Goal: Task Accomplishment & Management: Complete application form

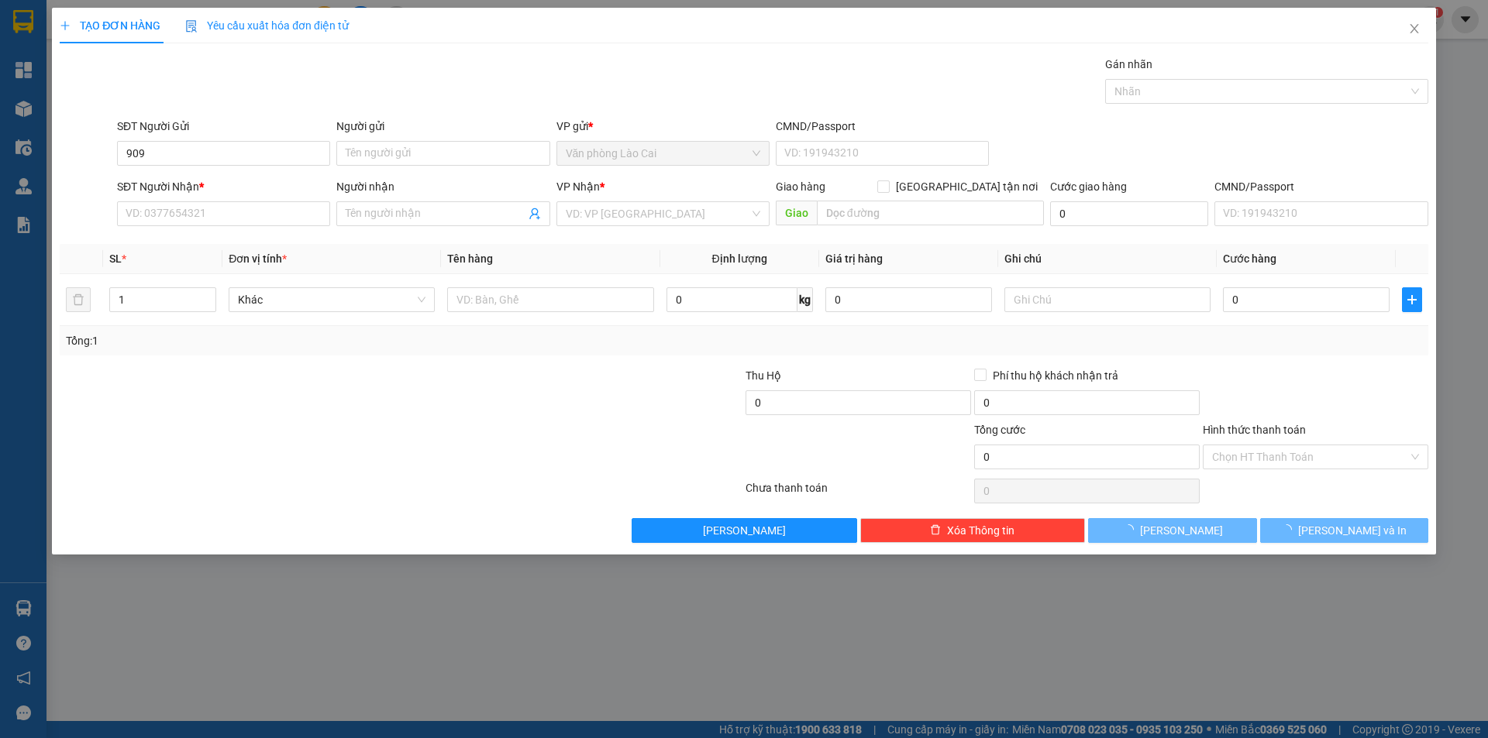
click at [247, 146] on input "909" at bounding box center [223, 153] width 213 height 25
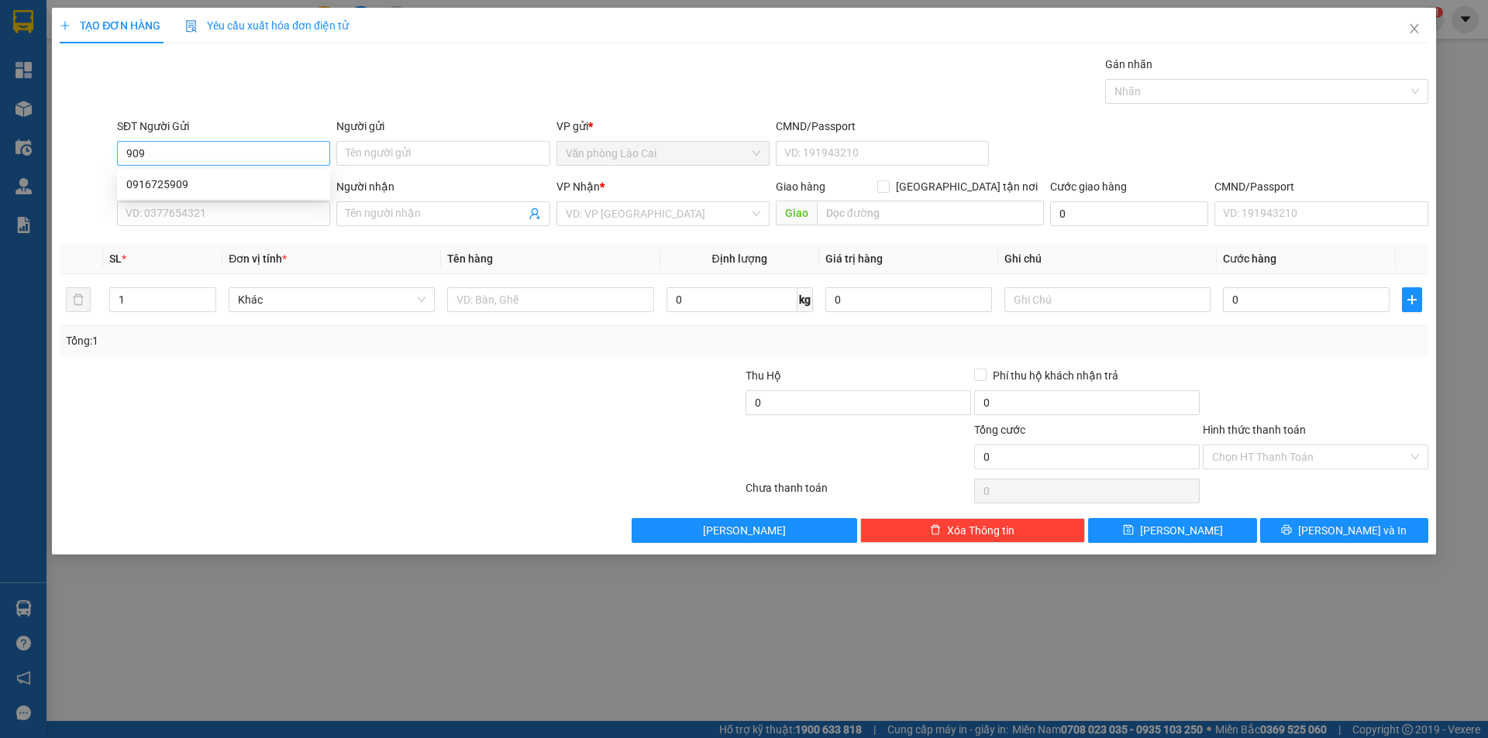
click at [201, 153] on input "909" at bounding box center [223, 153] width 213 height 25
click at [165, 184] on div "0916725909" at bounding box center [223, 184] width 195 height 17
type input "0916725909"
type input "0913816866"
type input "100.000"
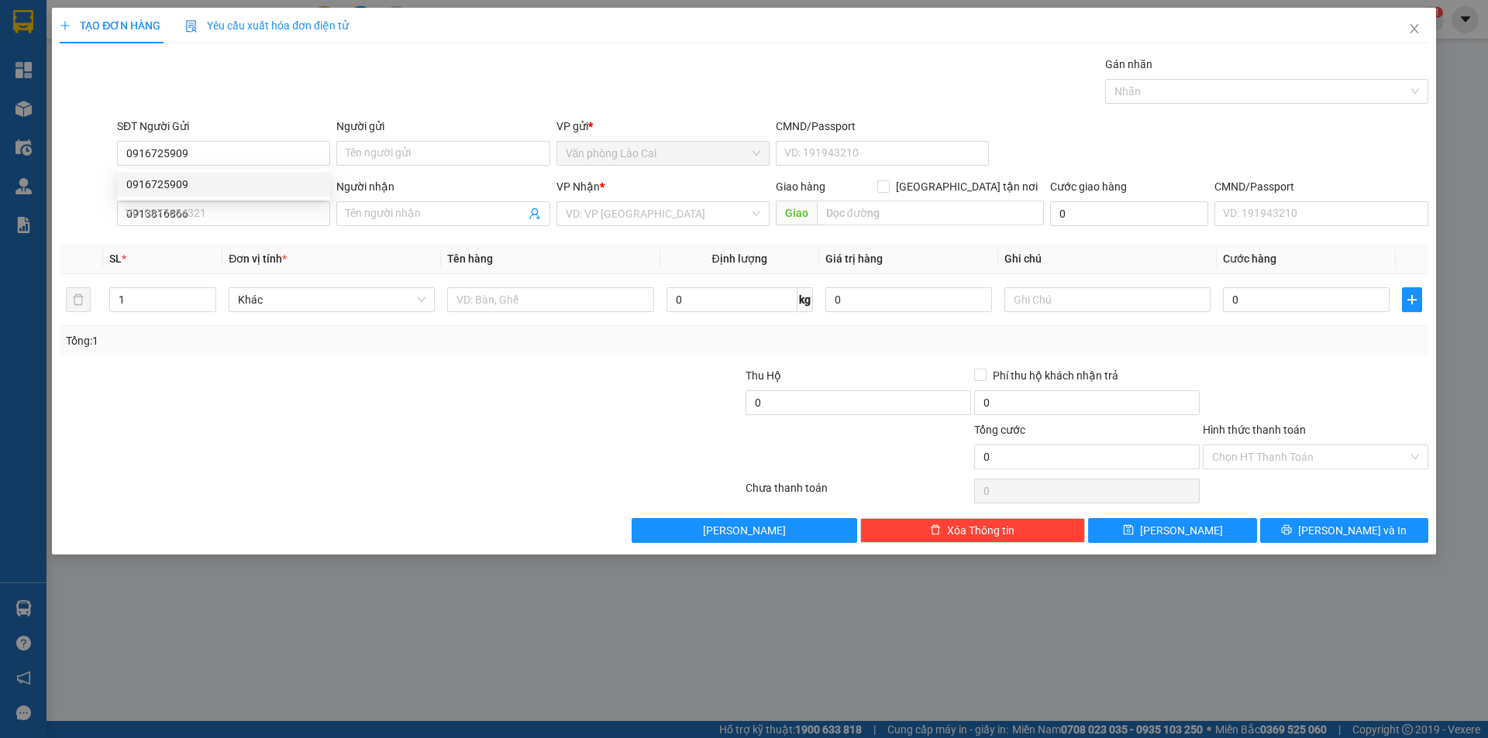
type input "100.000"
type input "0916725909"
drag, startPoint x: 208, startPoint y: 219, endPoint x: 60, endPoint y: 198, distance: 149.6
click at [60, 198] on div "SĐT Người Nhận * 0913816866 0913816866 Người nhận Tên người nhận VP Nhận * Văn …" at bounding box center [744, 205] width 1372 height 54
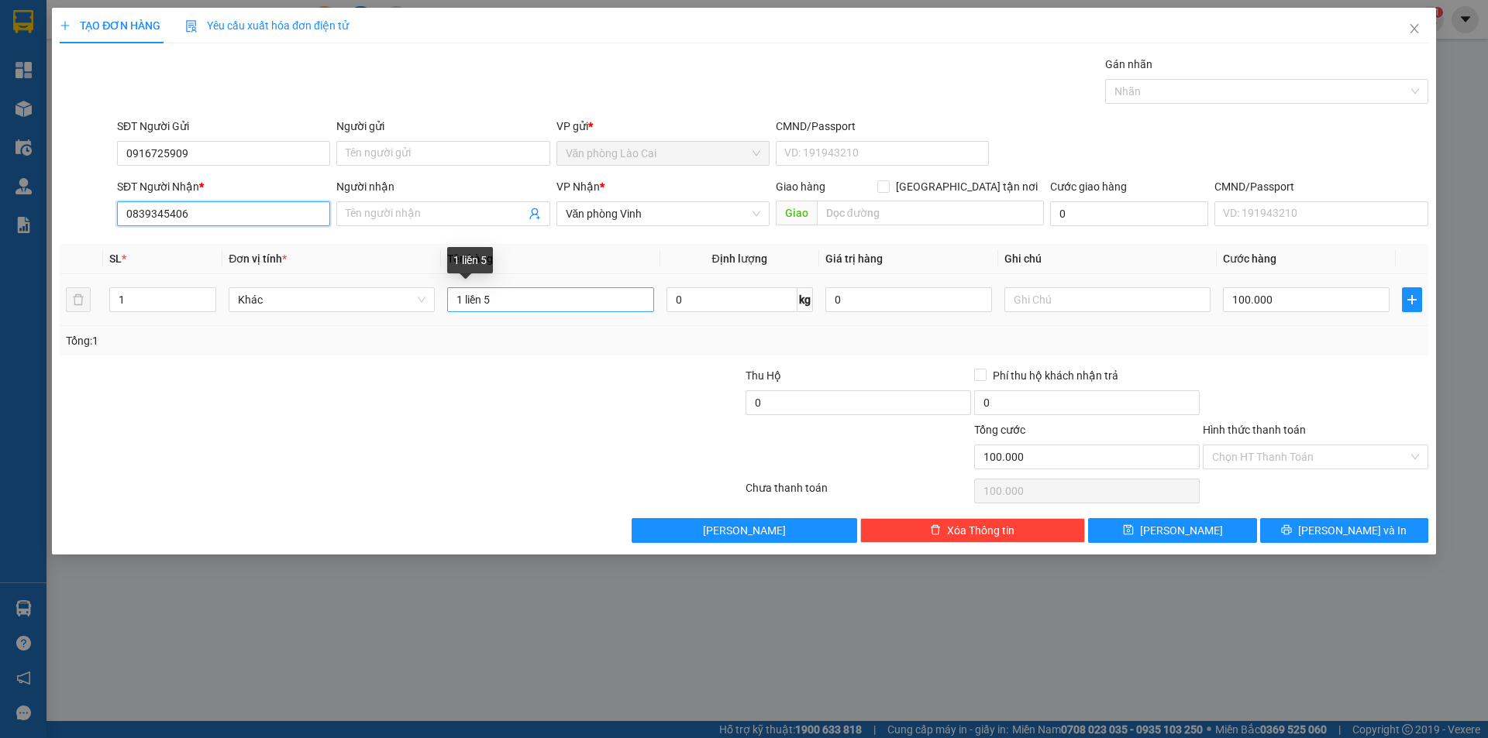
type input "0839345406"
click at [526, 303] on input "1 liền 5" at bounding box center [550, 299] width 206 height 25
type input "1 kiện bọc đen"
click at [1093, 308] on input "text" at bounding box center [1107, 299] width 206 height 25
type input "PHí TH LC TRả"
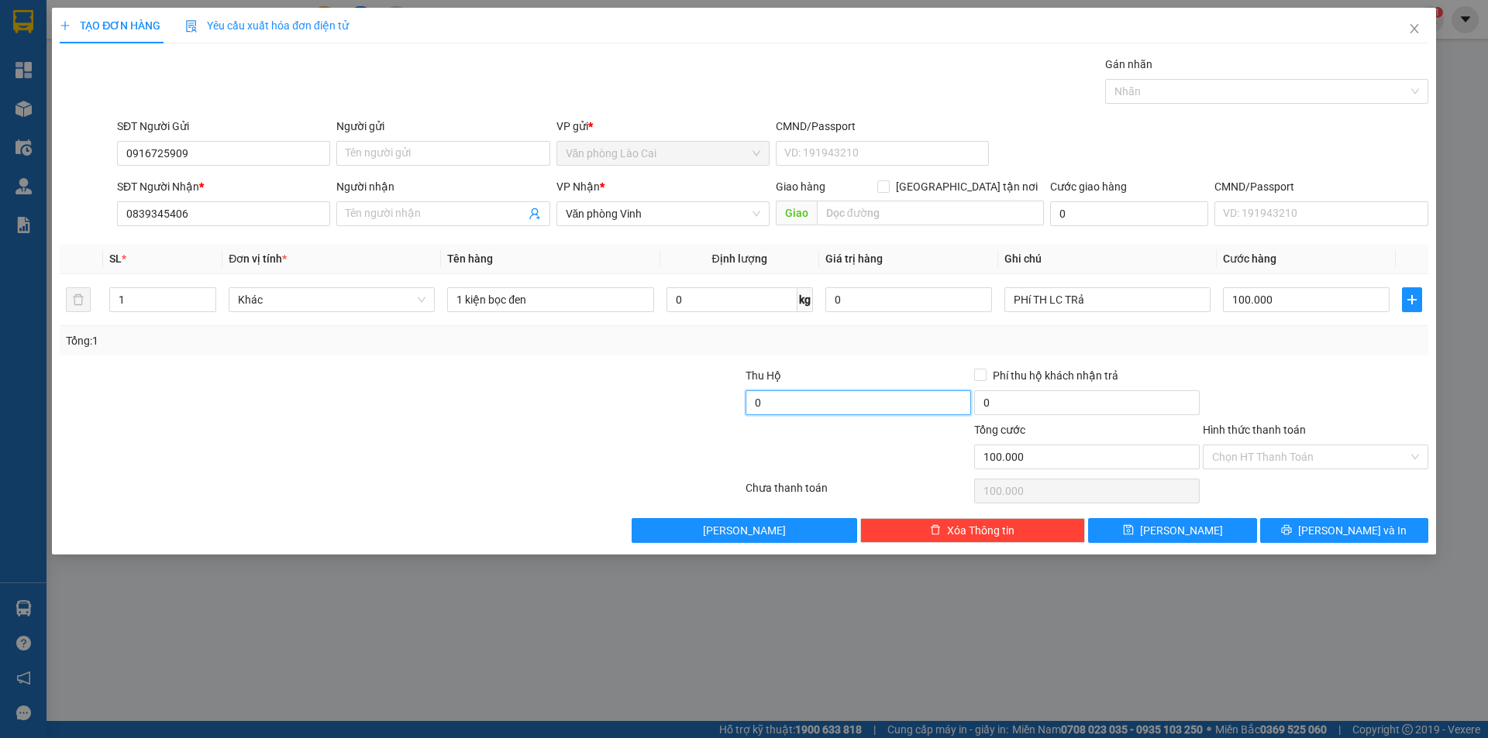
click at [828, 410] on input "0" at bounding box center [857, 403] width 225 height 25
type input "2.000.000"
type input "30.000"
click at [1292, 302] on input "100.000" at bounding box center [1306, 299] width 167 height 25
type input "6"
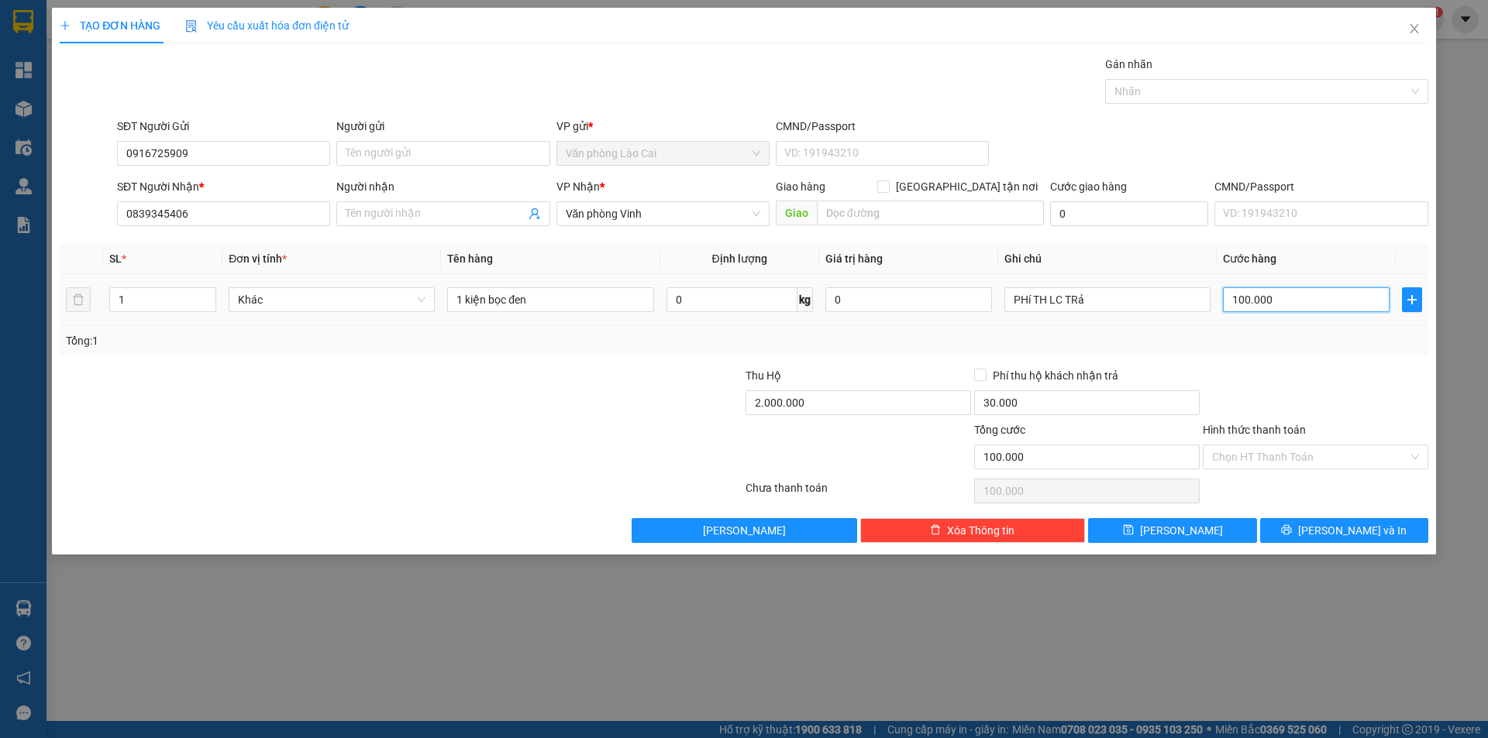
type input "6"
type input "60"
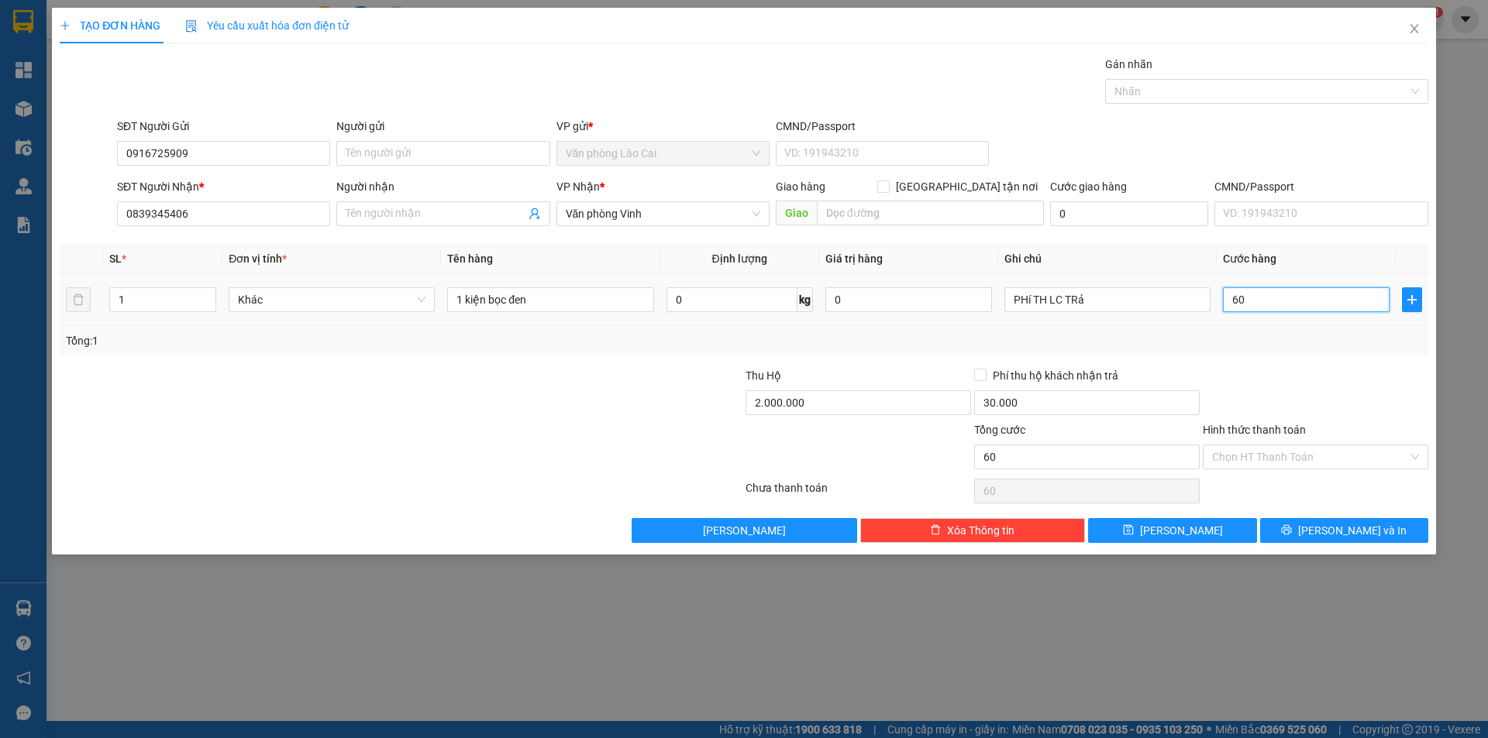
type input "600"
type input "6.000"
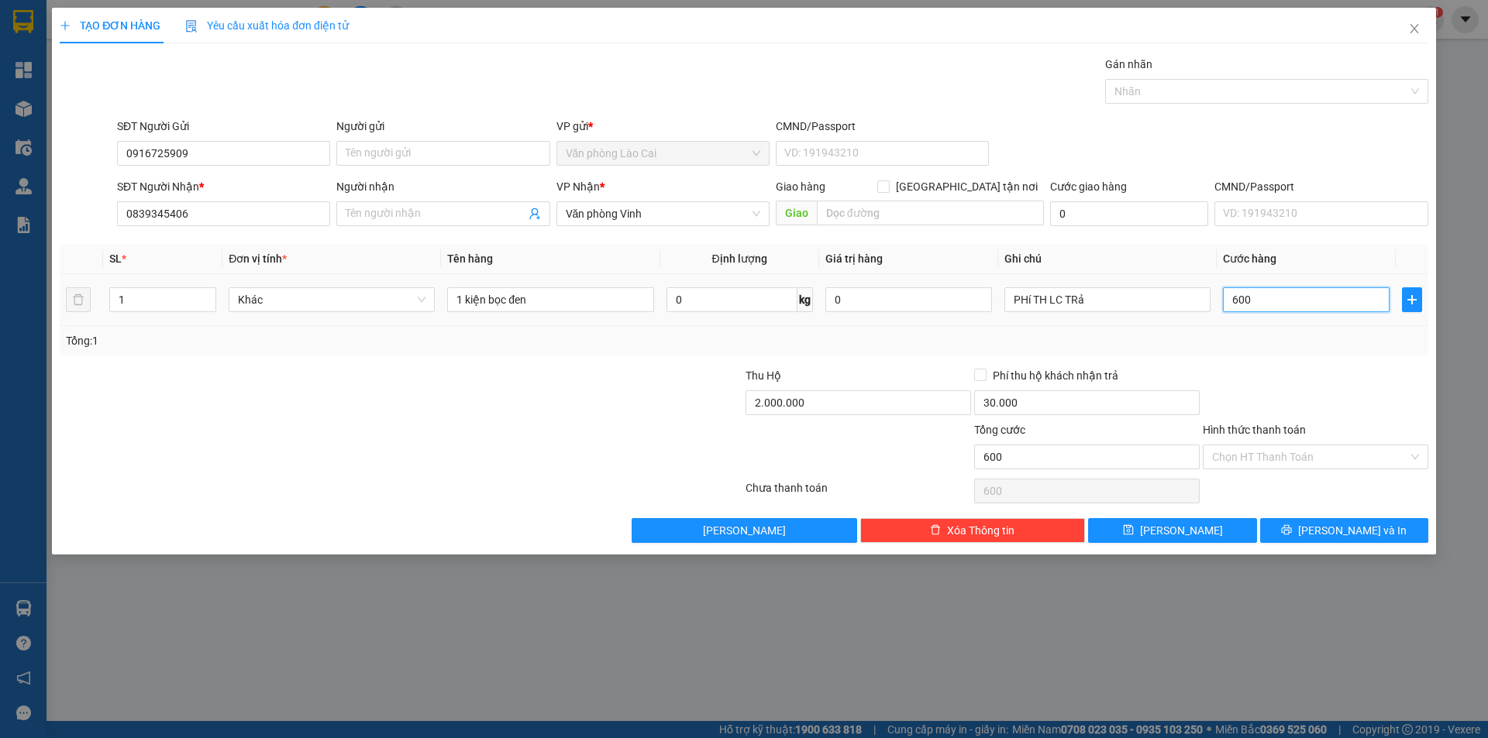
type input "6.000"
type input "60.000"
click at [1349, 523] on span "[PERSON_NAME] và In" at bounding box center [1352, 530] width 108 height 17
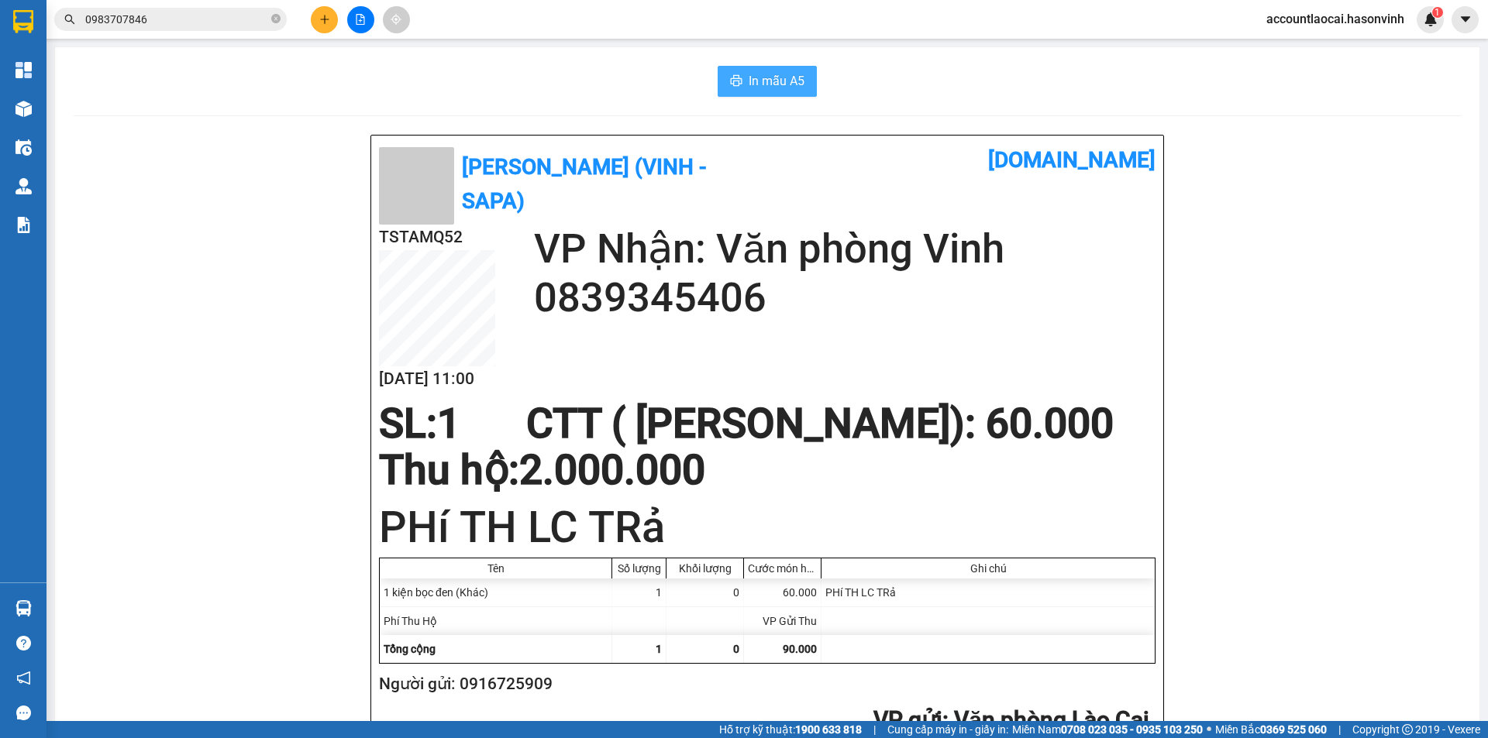
click at [769, 74] on span "In mẫu A5" at bounding box center [777, 80] width 56 height 19
click at [322, 16] on icon "plus" at bounding box center [324, 19] width 11 height 11
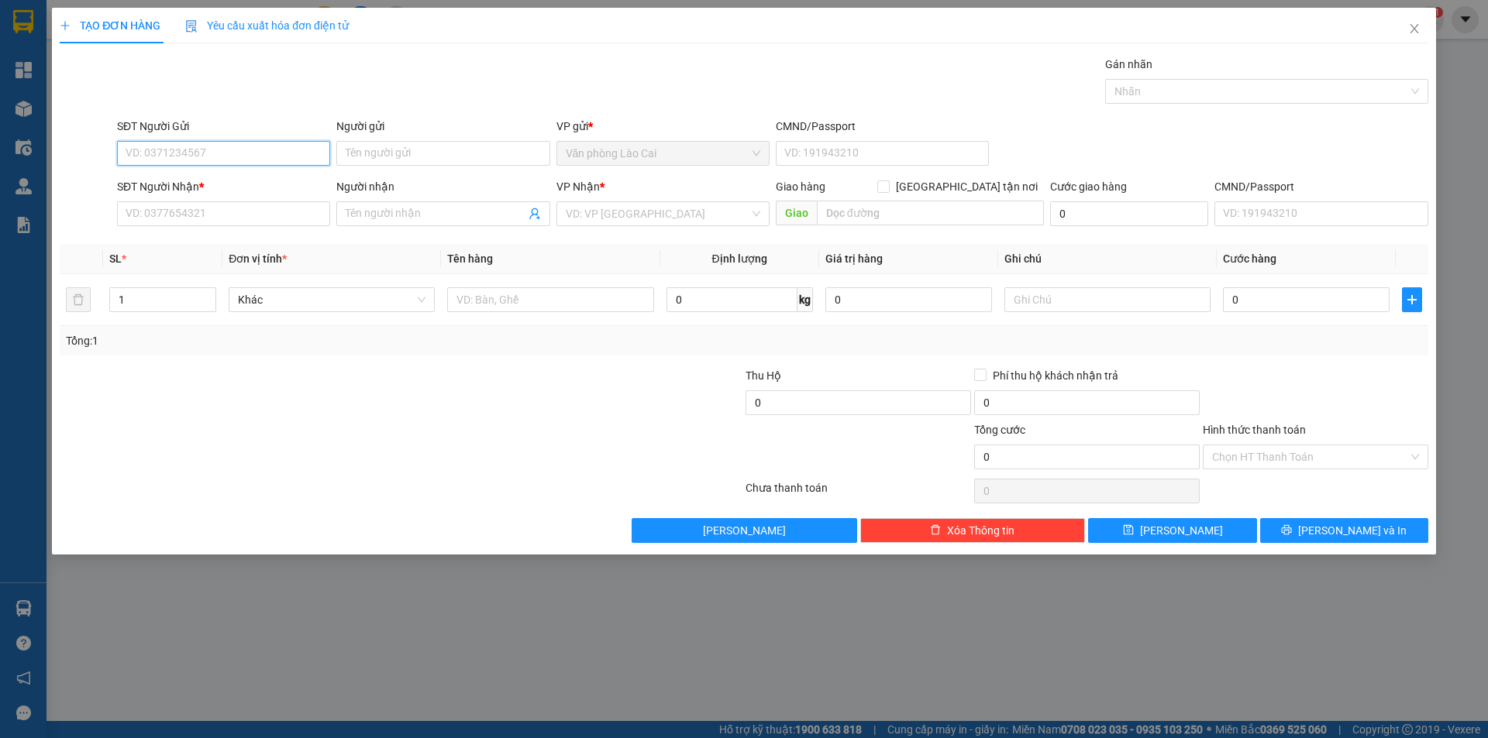
click at [211, 158] on input "SĐT Người Gửi" at bounding box center [223, 153] width 213 height 25
type input "0352522268"
click at [187, 208] on input "SĐT Người Nhận *" at bounding box center [223, 213] width 213 height 25
type input "0977524416"
click at [650, 222] on input "search" at bounding box center [658, 213] width 184 height 23
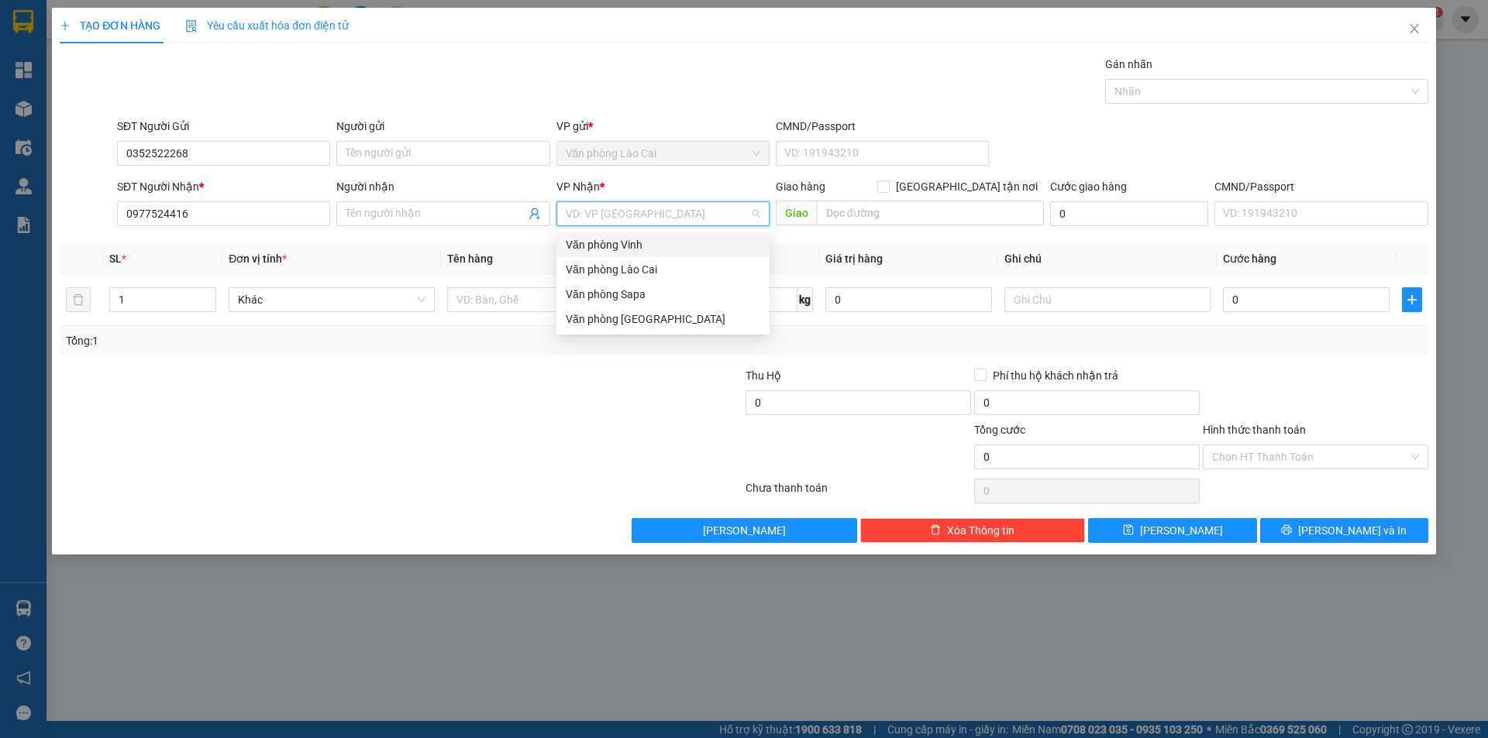
click at [628, 246] on div "Văn phòng Vinh" at bounding box center [663, 244] width 195 height 17
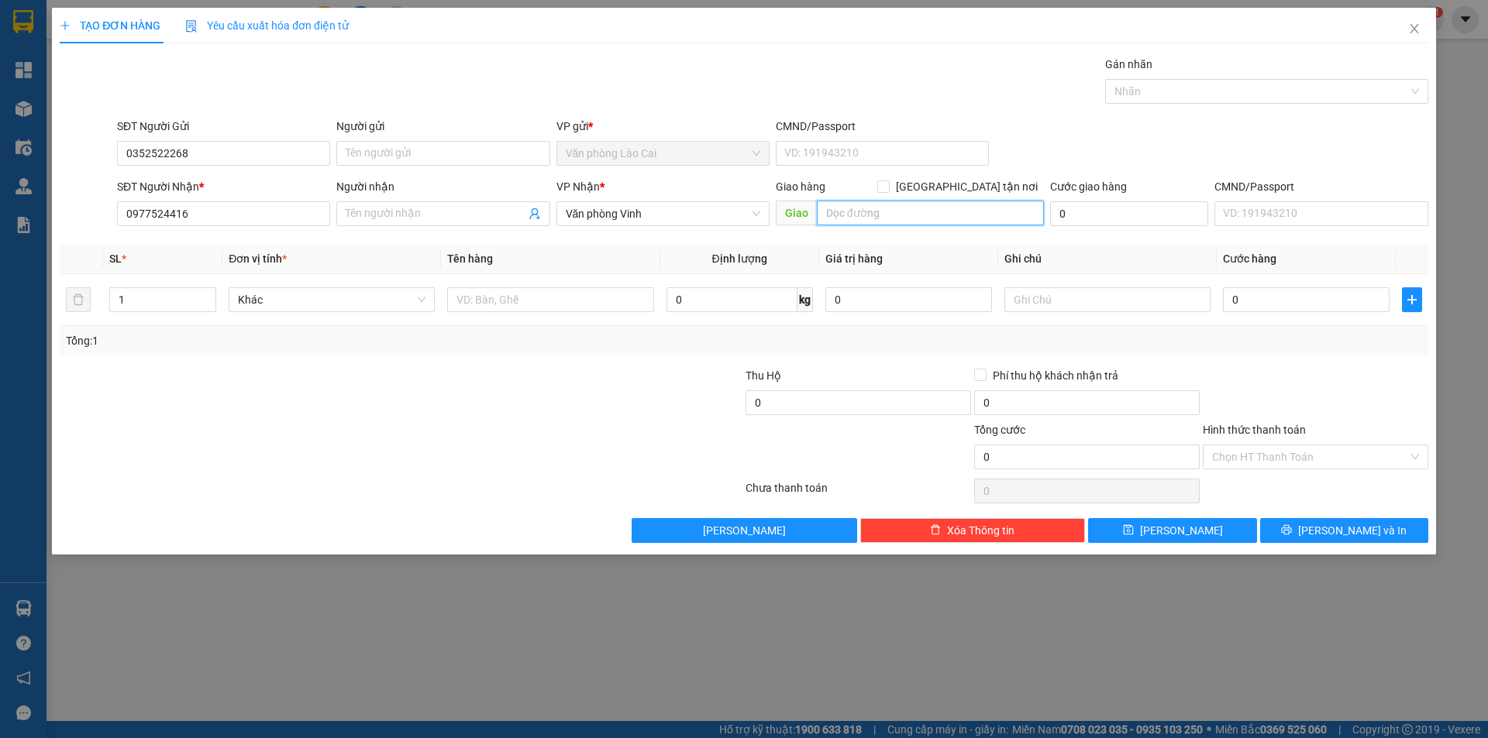
click at [836, 206] on input "text" at bounding box center [930, 213] width 227 height 25
type input "[GEOGRAPHIC_DATA]"
click at [1077, 309] on input "text" at bounding box center [1107, 299] width 206 height 25
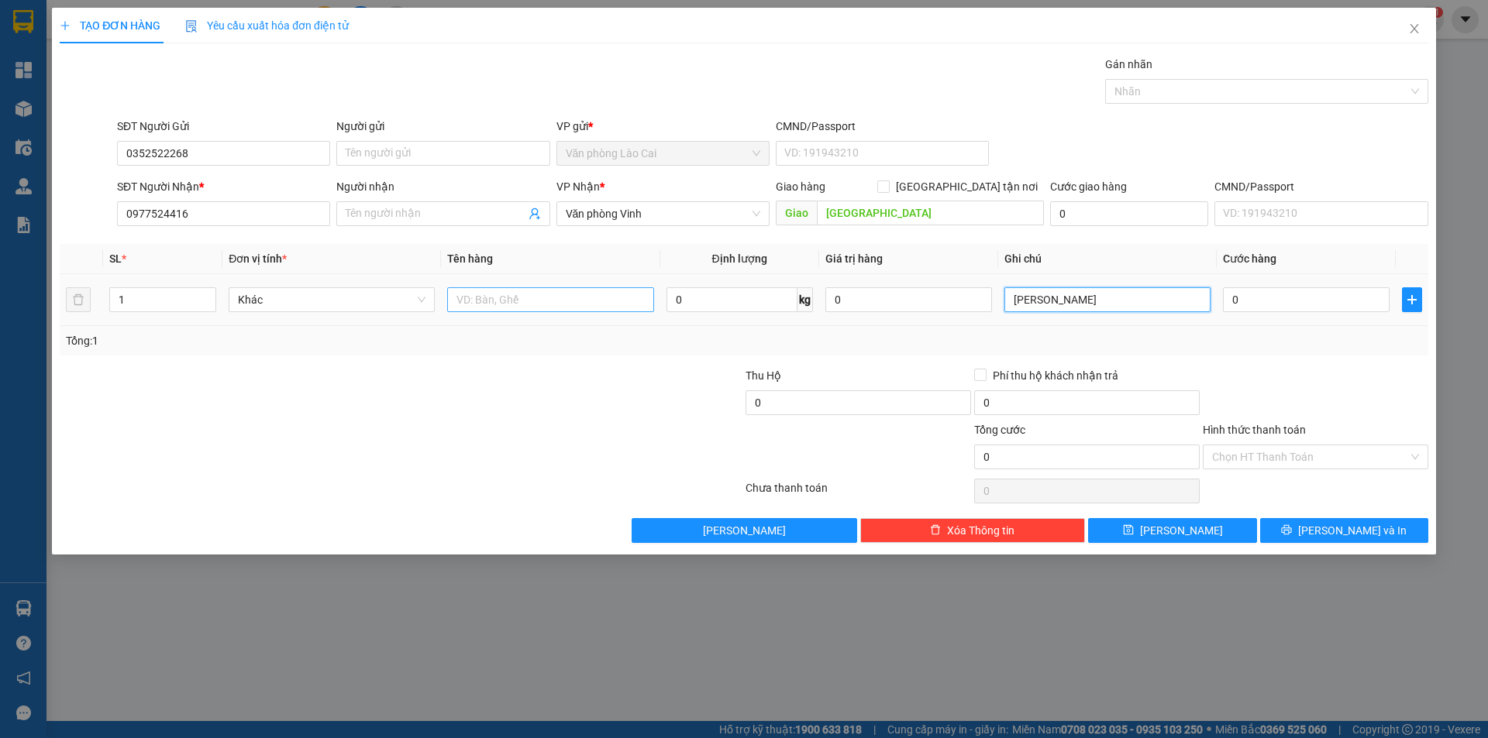
type input "[PERSON_NAME]"
drag, startPoint x: 495, startPoint y: 294, endPoint x: 484, endPoint y: 303, distance: 13.8
click at [484, 303] on input "text" at bounding box center [550, 299] width 206 height 25
type input "1 xọt ga ( chết K chịu )"
click at [1266, 308] on input "0" at bounding box center [1306, 299] width 167 height 25
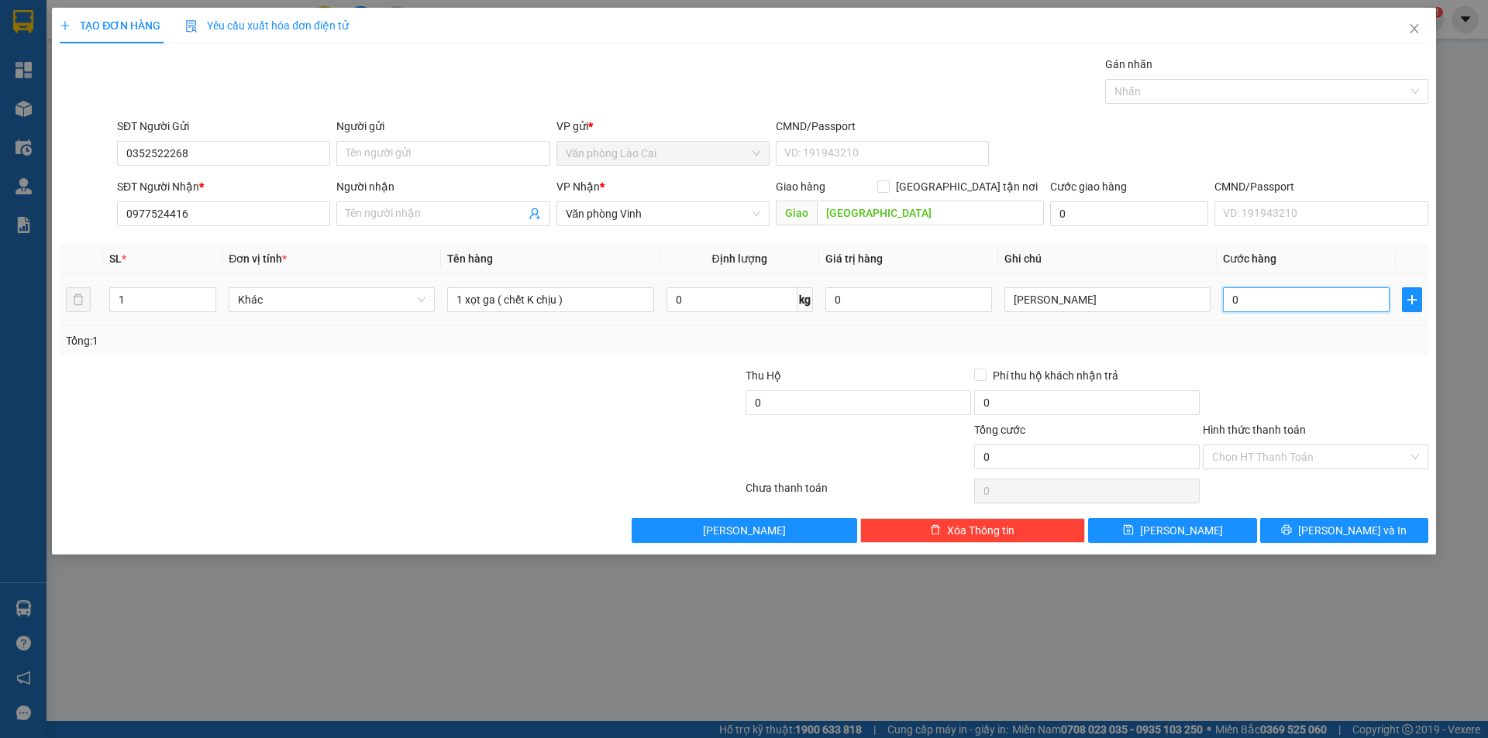
type input "1"
type input "10"
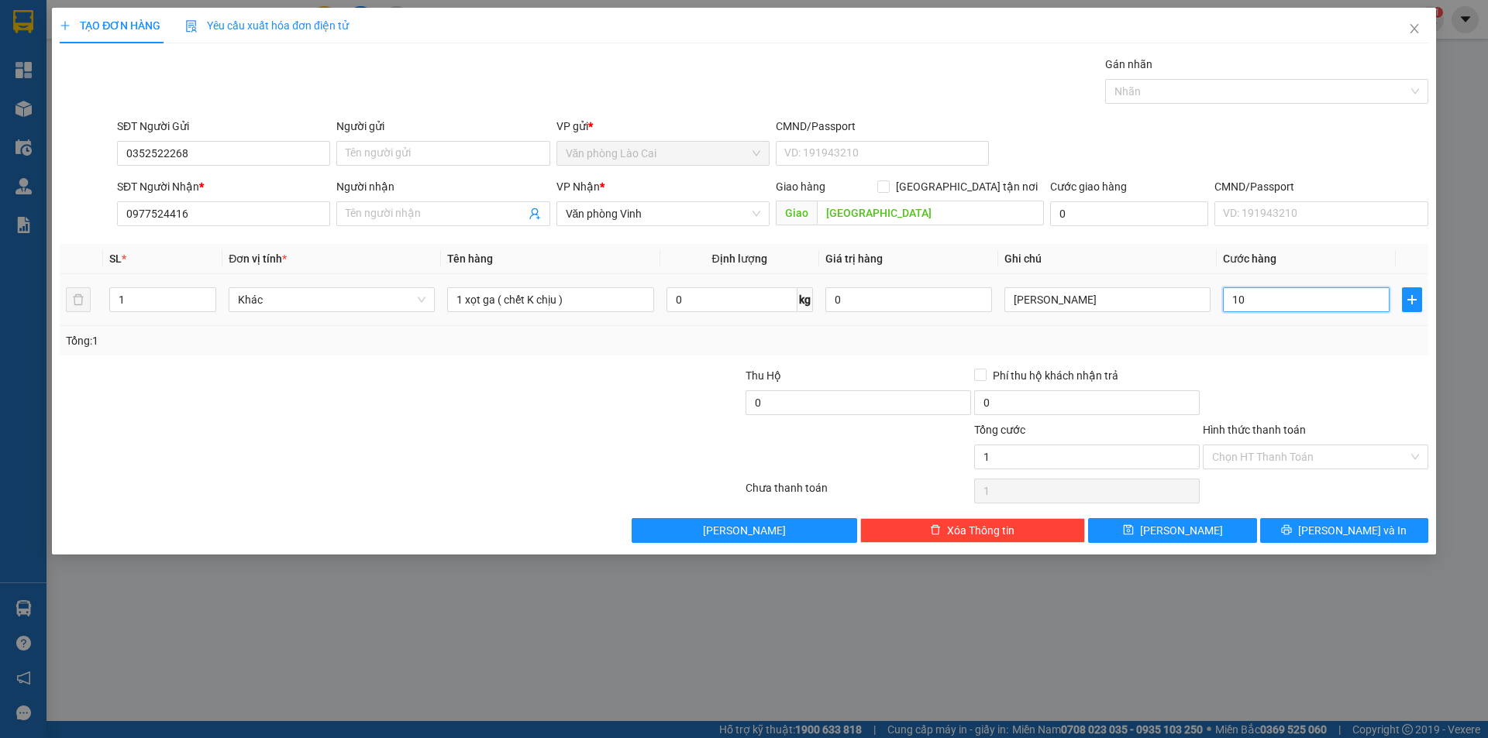
type input "10"
type input "100"
type input "1.000"
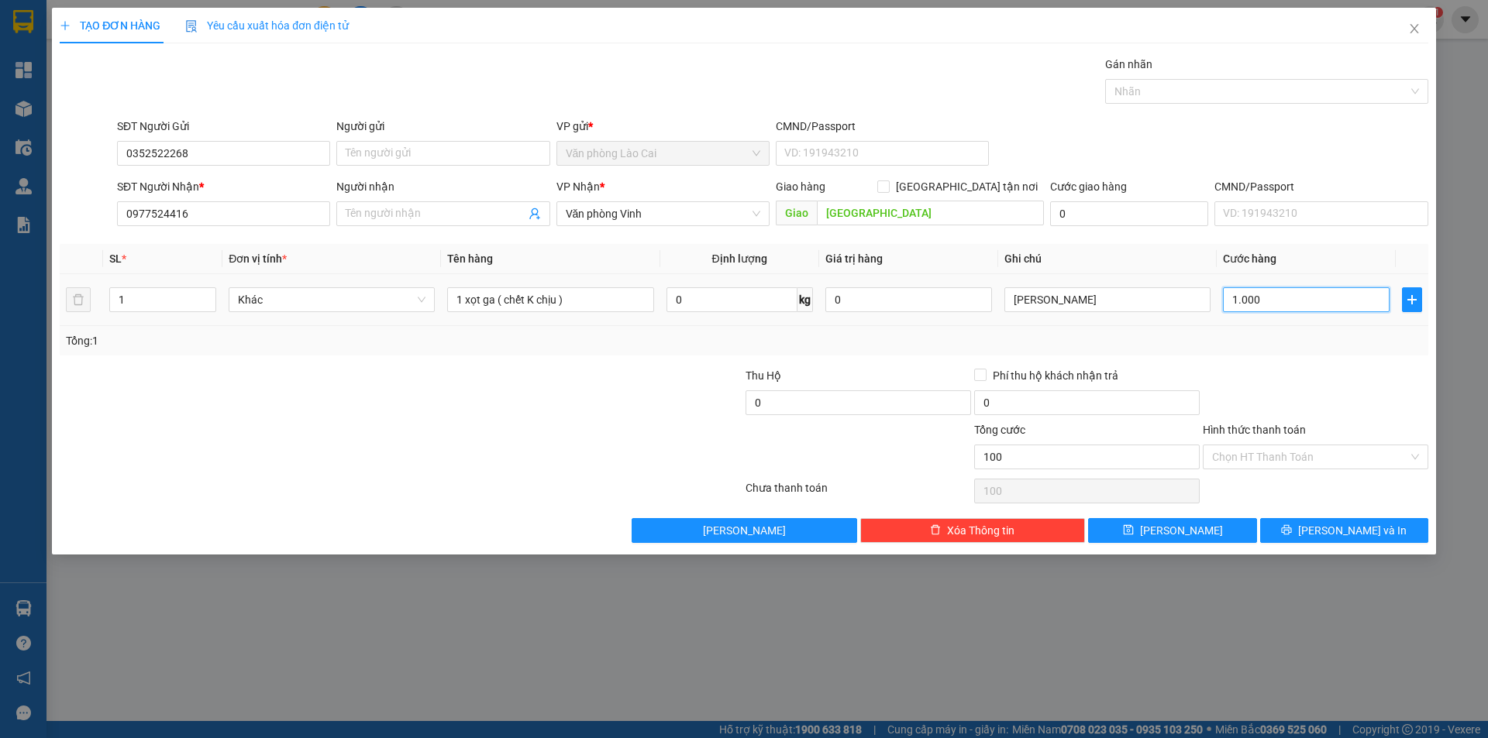
type input "1.000"
type input "10.000"
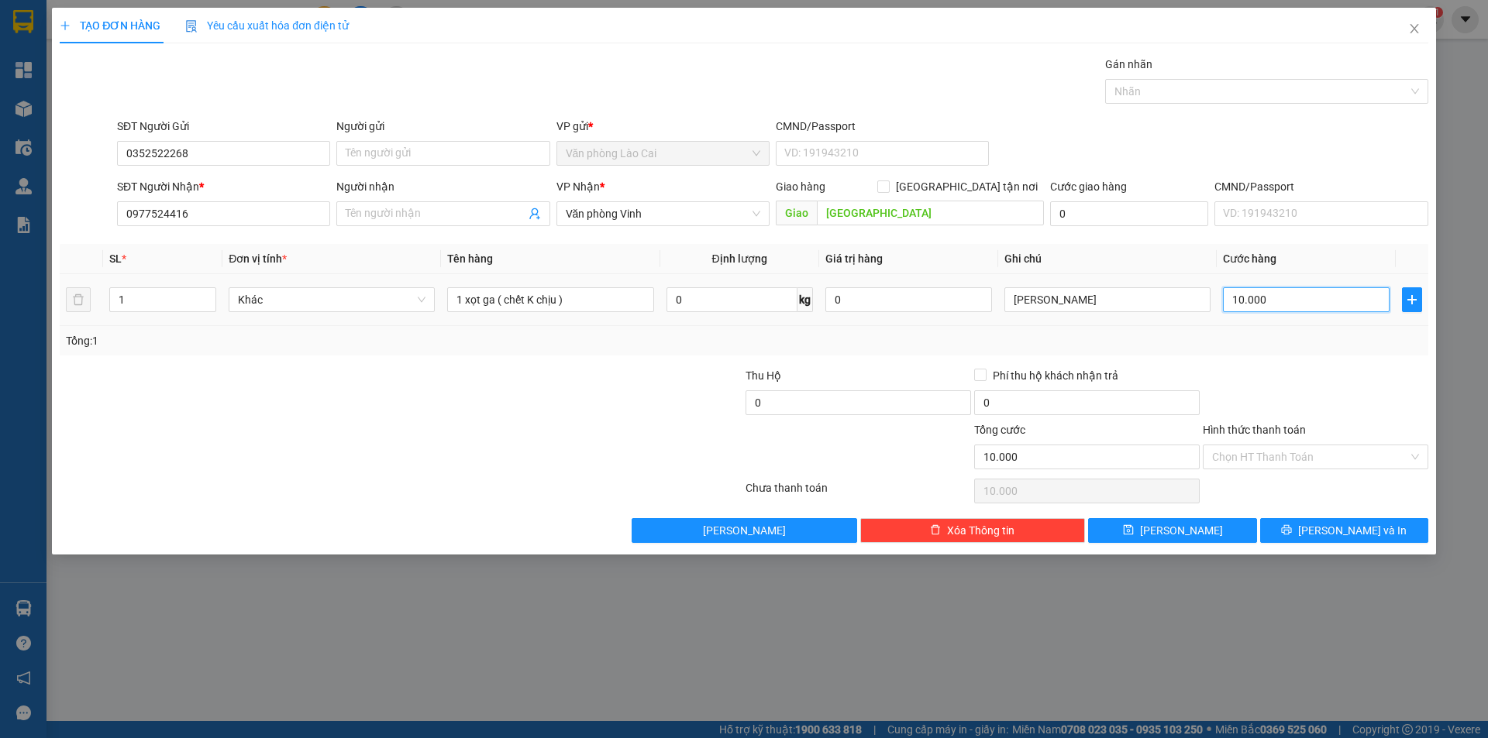
type input "100.000"
click at [1243, 460] on input "Hình thức thanh toán" at bounding box center [1310, 457] width 196 height 23
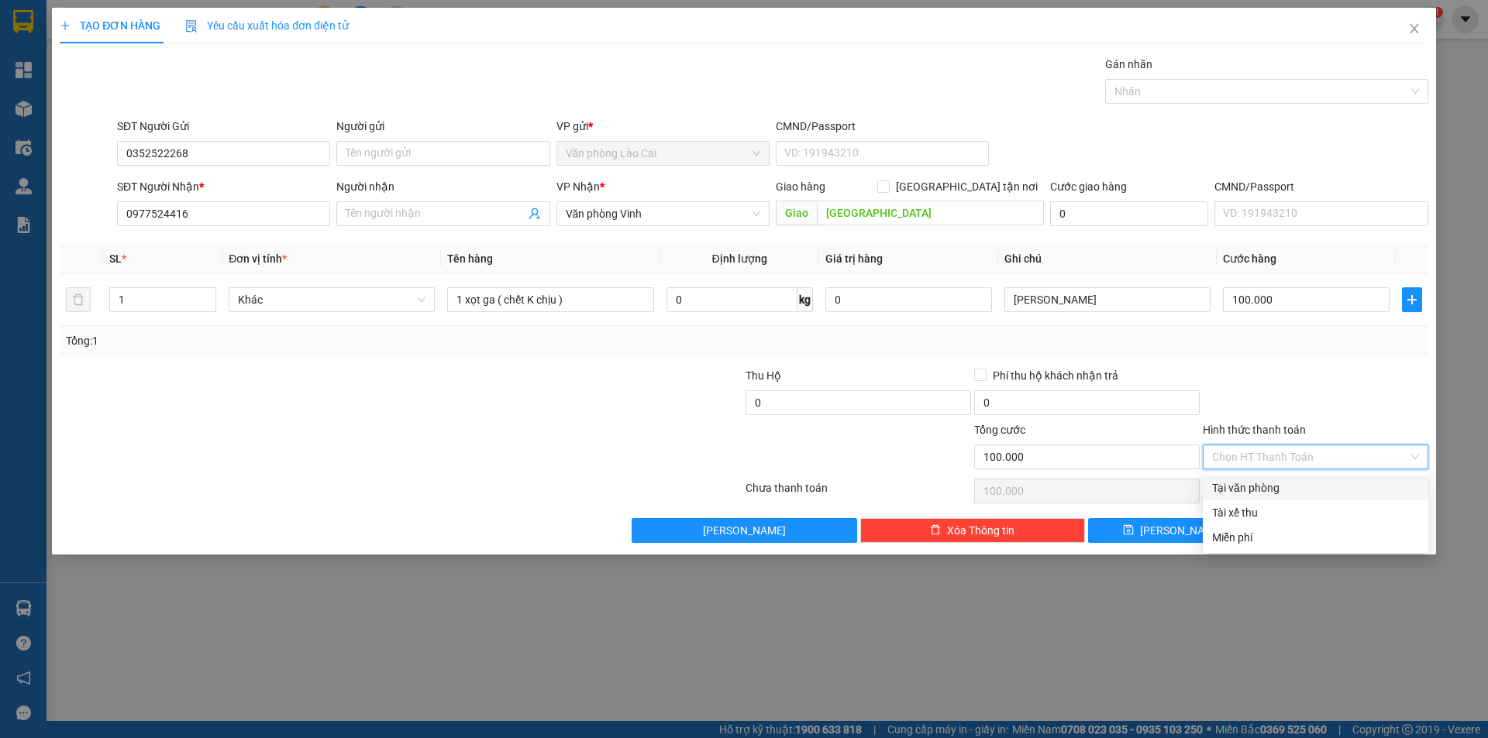
click at [1256, 487] on div "Tại văn phòng" at bounding box center [1315, 488] width 207 height 17
type input "0"
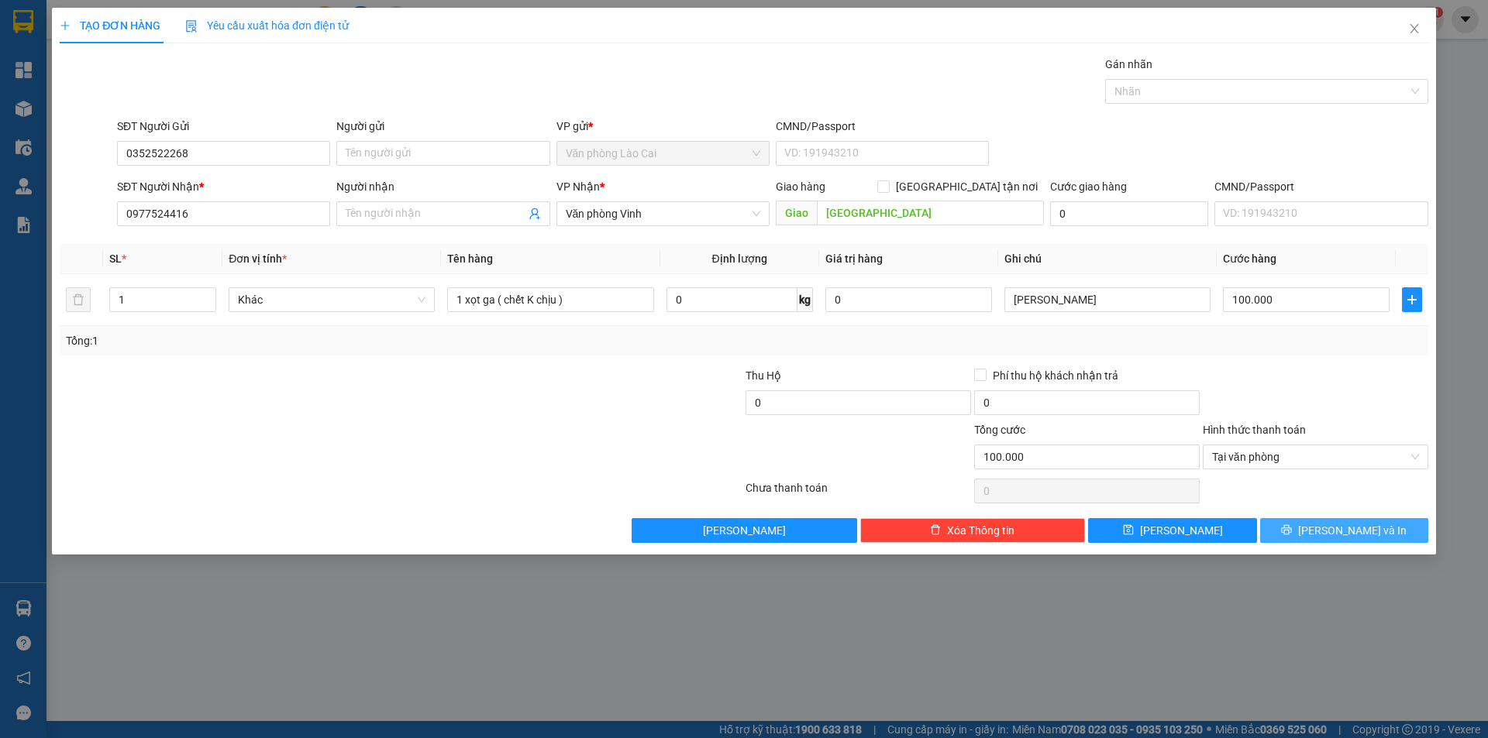
click at [1310, 538] on button "[PERSON_NAME] và In" at bounding box center [1344, 530] width 168 height 25
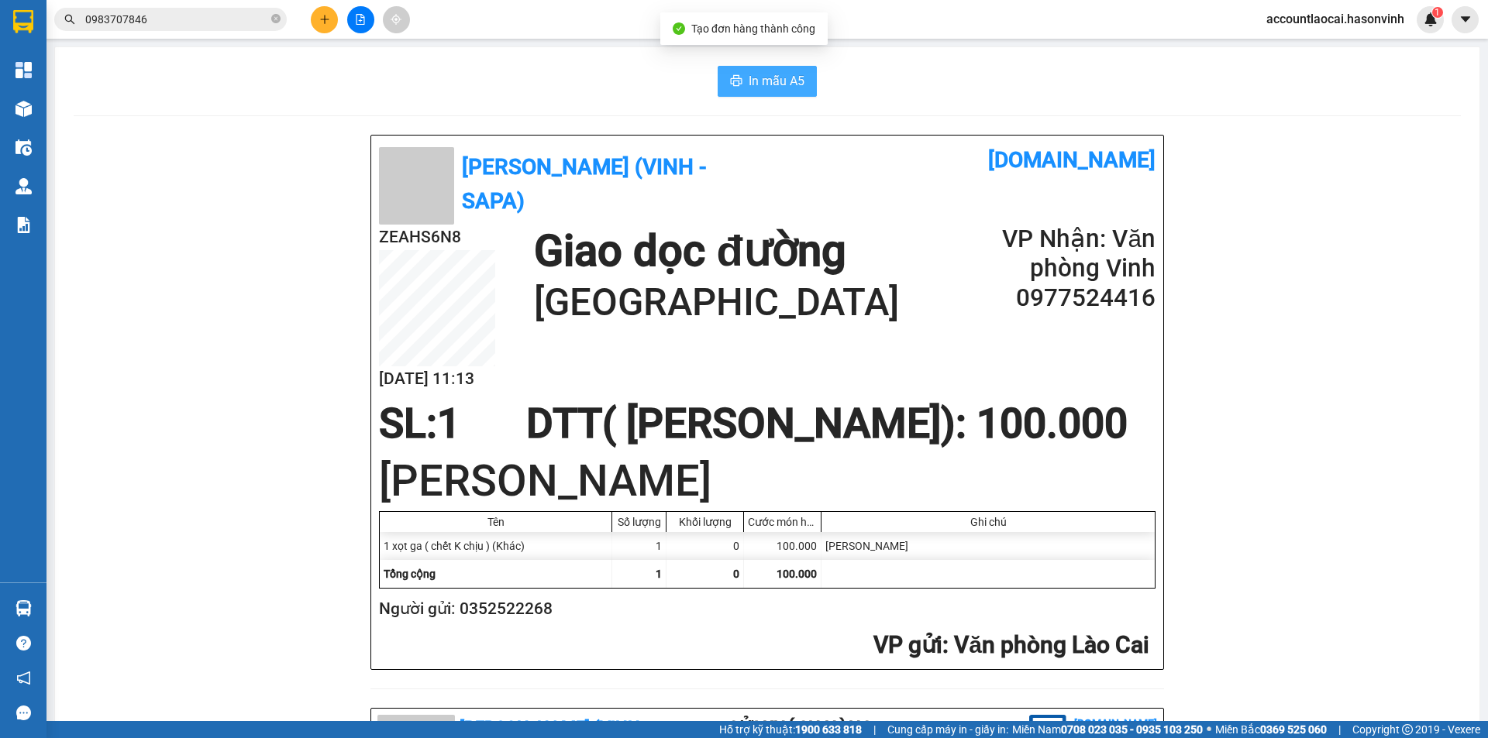
click at [774, 71] on span "In mẫu A5" at bounding box center [777, 80] width 56 height 19
click at [320, 19] on icon "plus" at bounding box center [324, 19] width 11 height 11
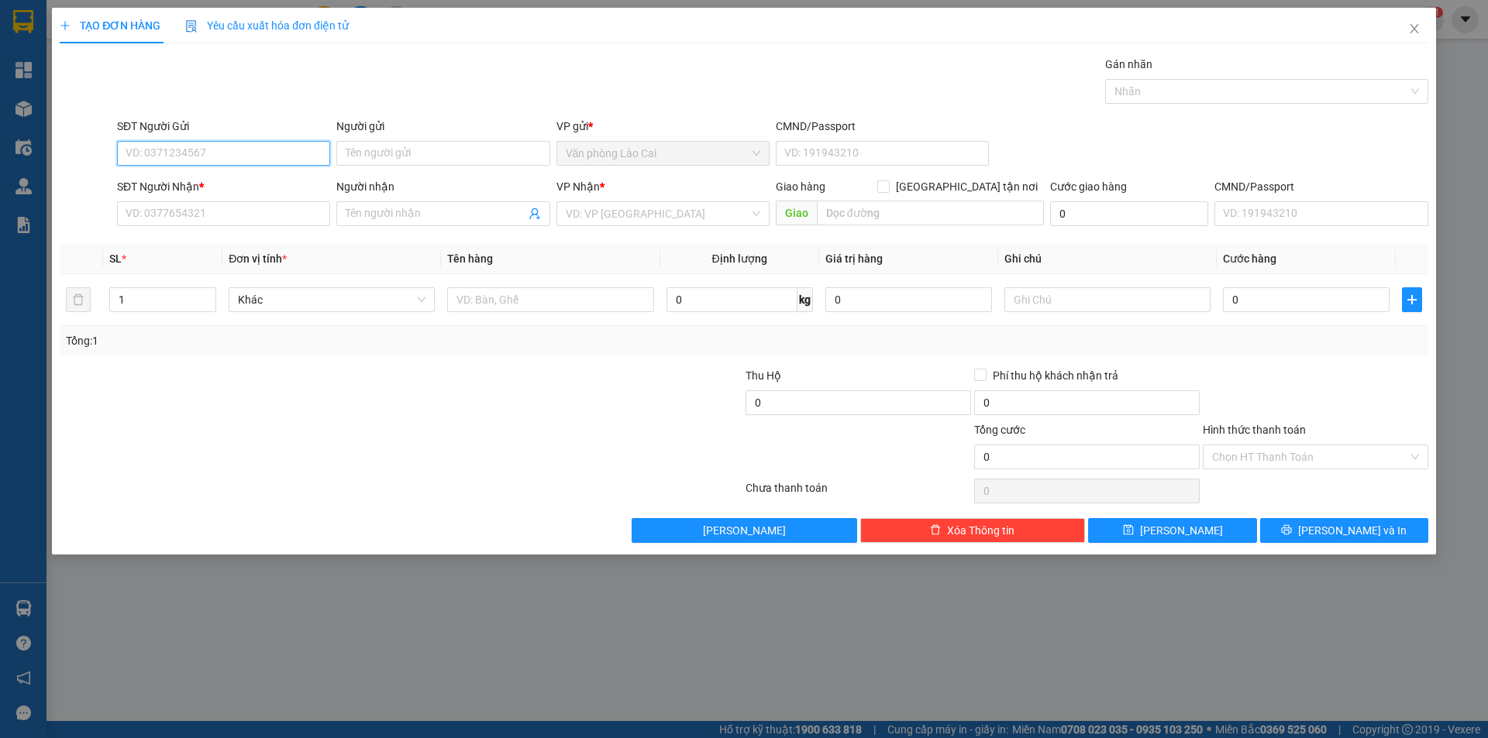
click at [150, 161] on input "SĐT Người Gửi" at bounding box center [223, 153] width 213 height 25
